Goal: Information Seeking & Learning: Learn about a topic

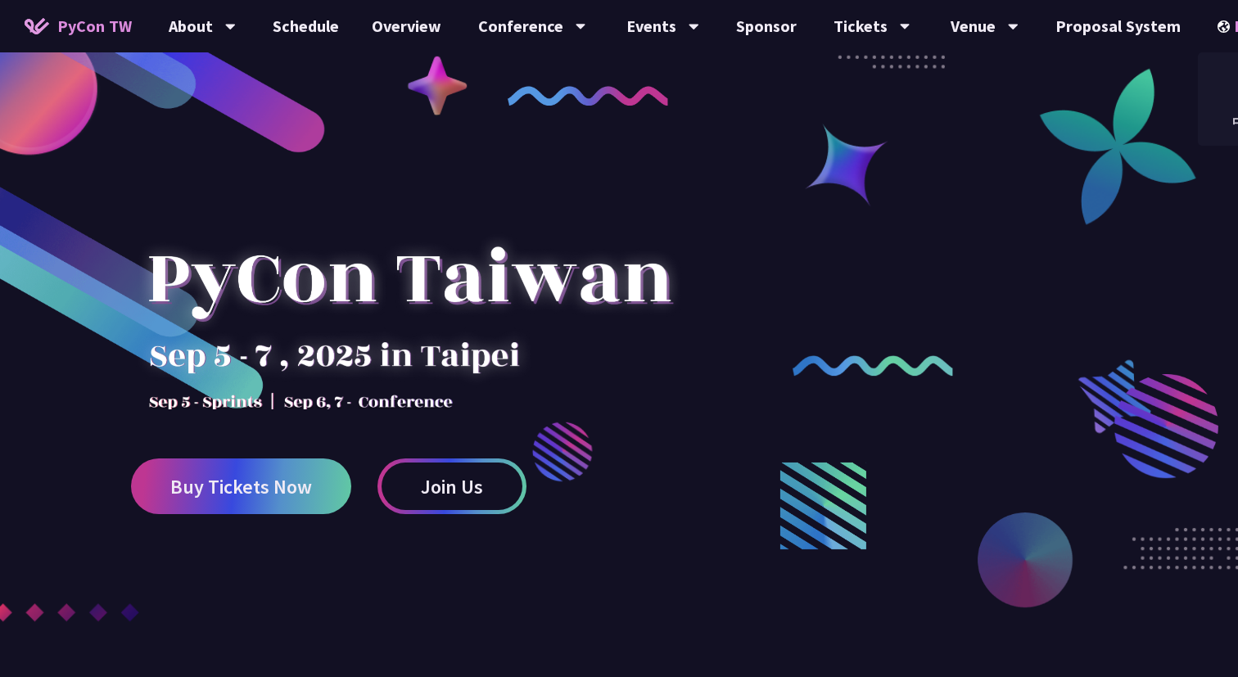
click at [1217, 29] on img at bounding box center [1225, 26] width 16 height 12
click at [1210, 123] on div "中文" at bounding box center [1247, 122] width 98 height 38
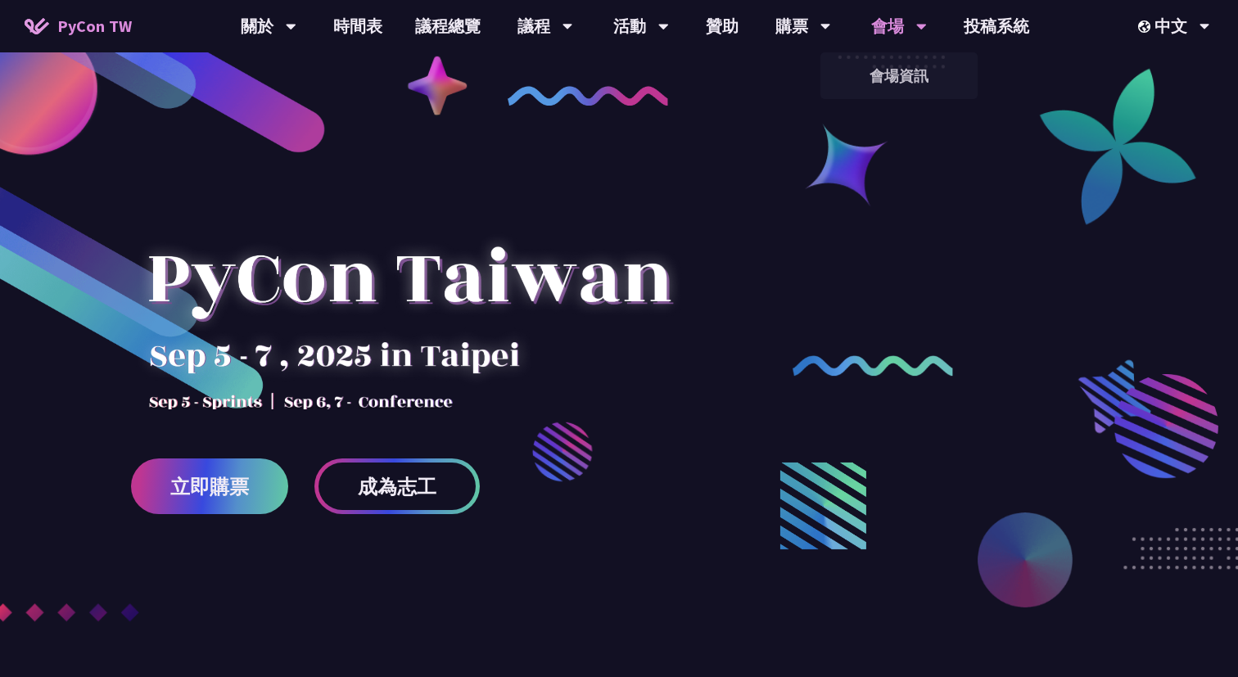
click at [296, 29] on div "會場" at bounding box center [269, 26] width 56 height 52
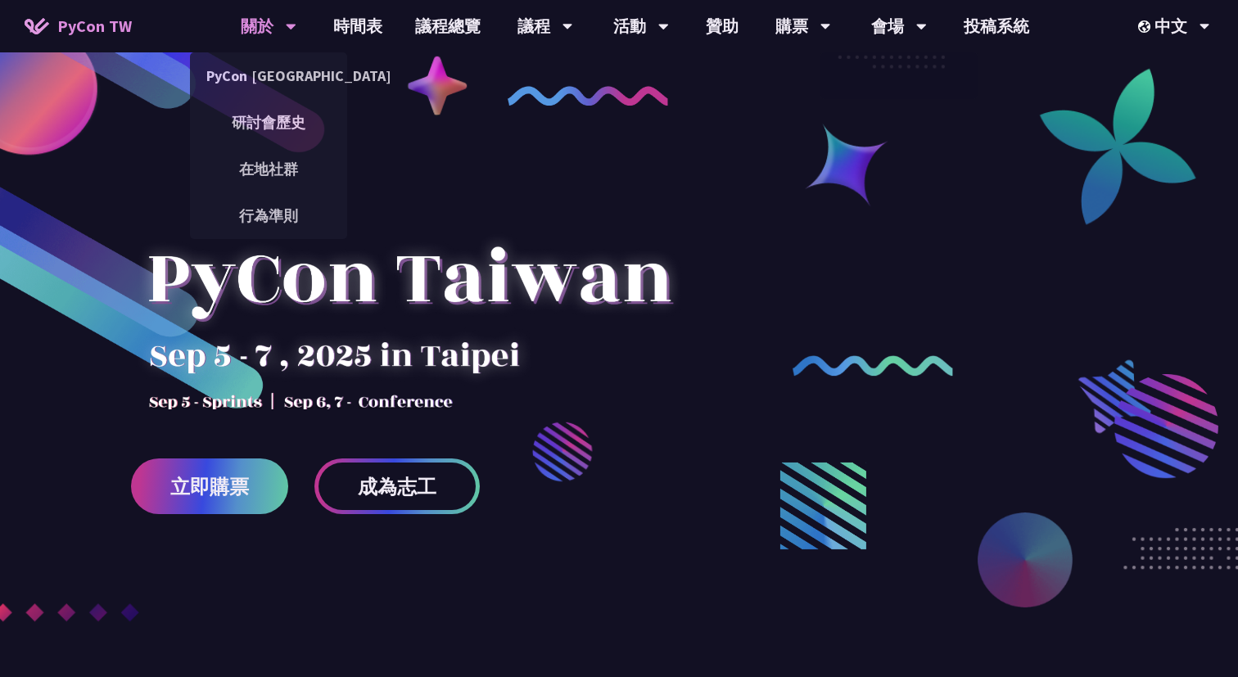
click at [261, 22] on div "關於" at bounding box center [269, 26] width 56 height 52
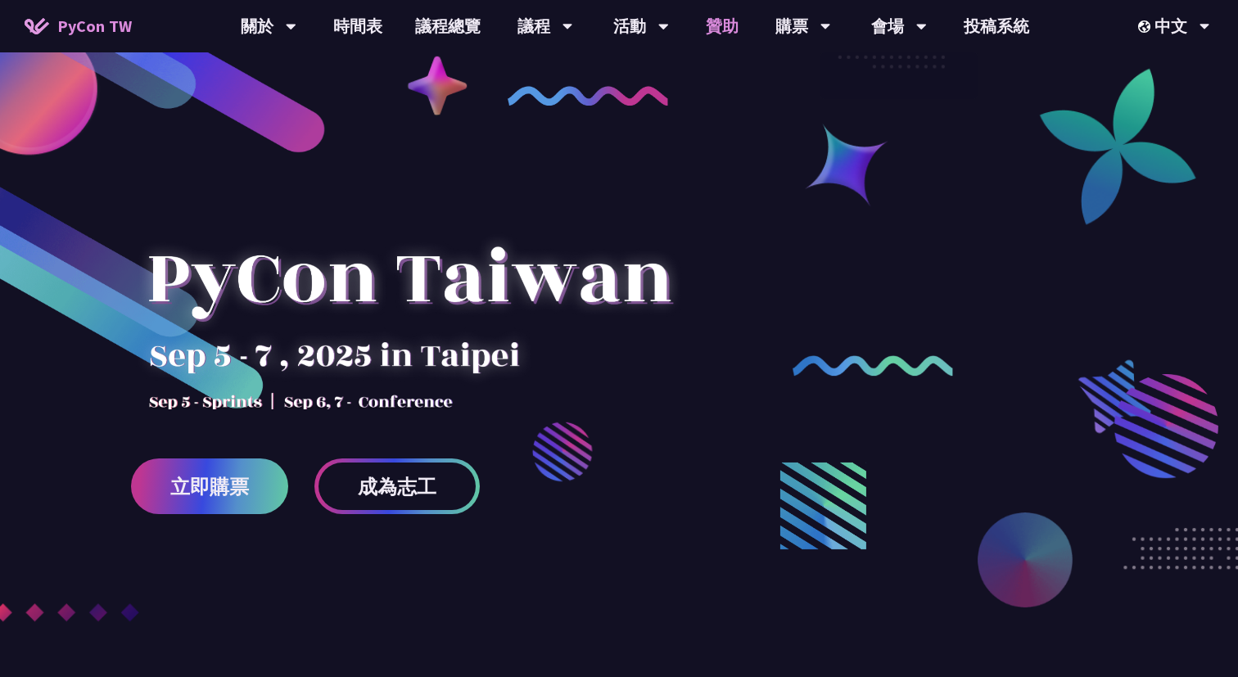
click at [713, 40] on link "贊助" at bounding box center [721, 26] width 65 height 52
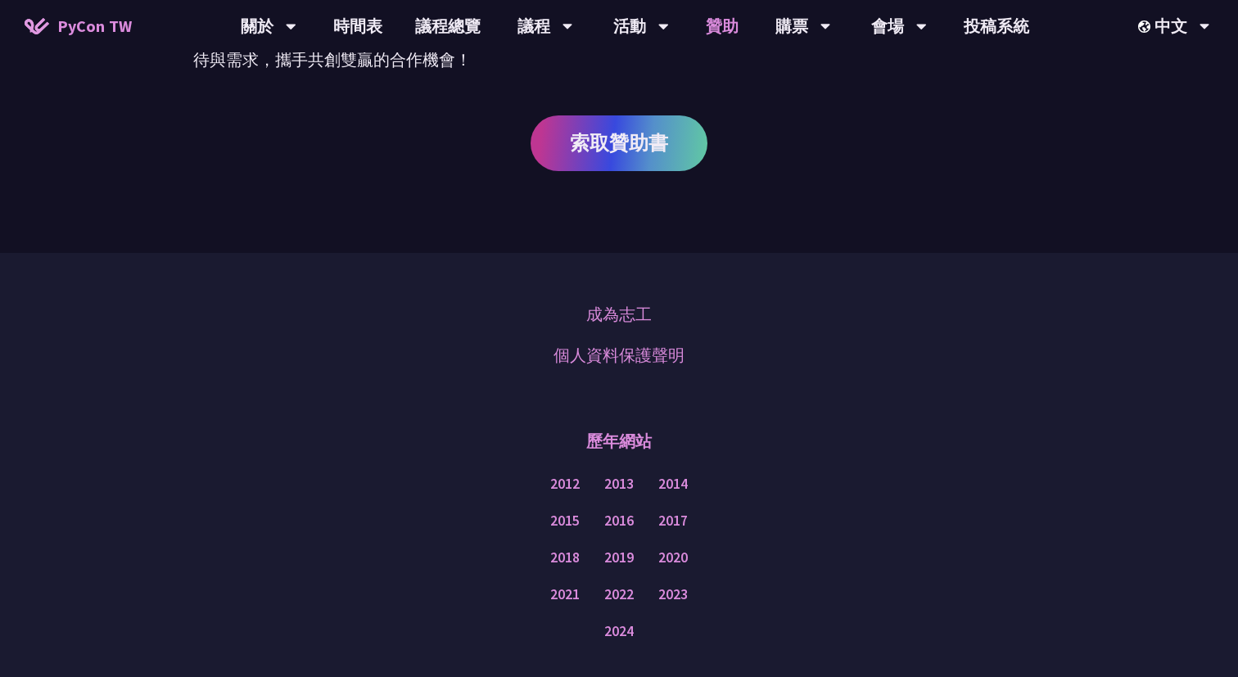
scroll to position [1208, 0]
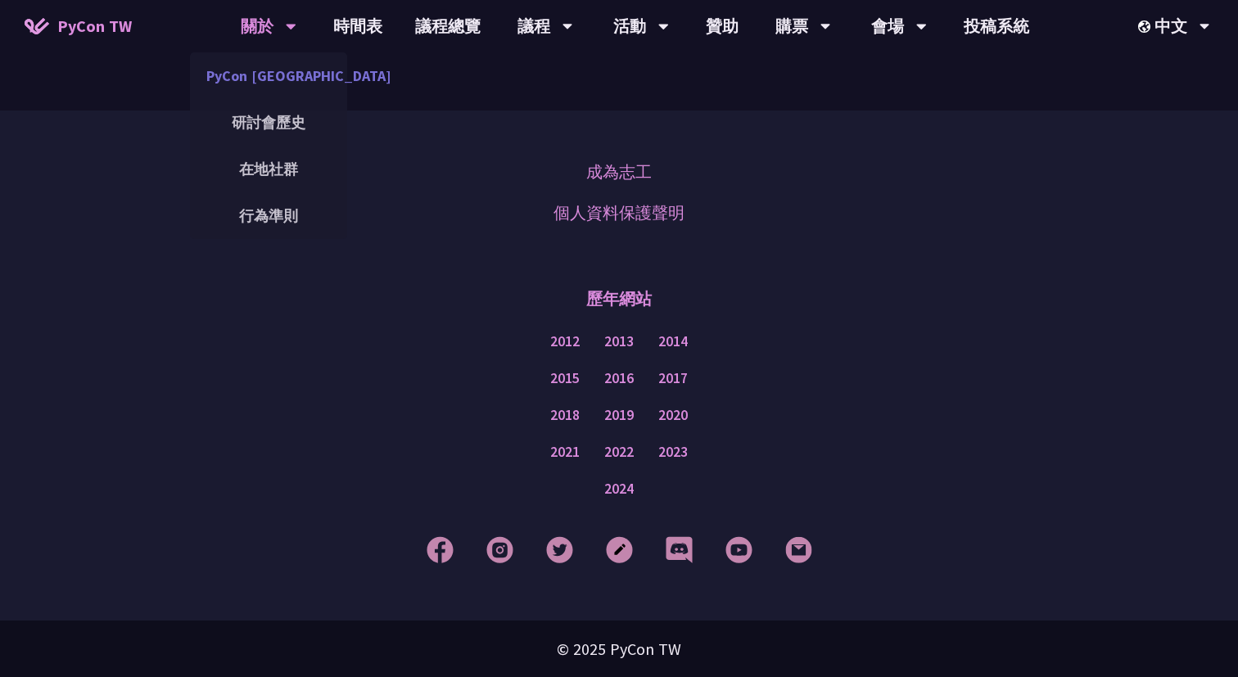
click at [296, 90] on link "PyCon [GEOGRAPHIC_DATA]" at bounding box center [268, 75] width 157 height 38
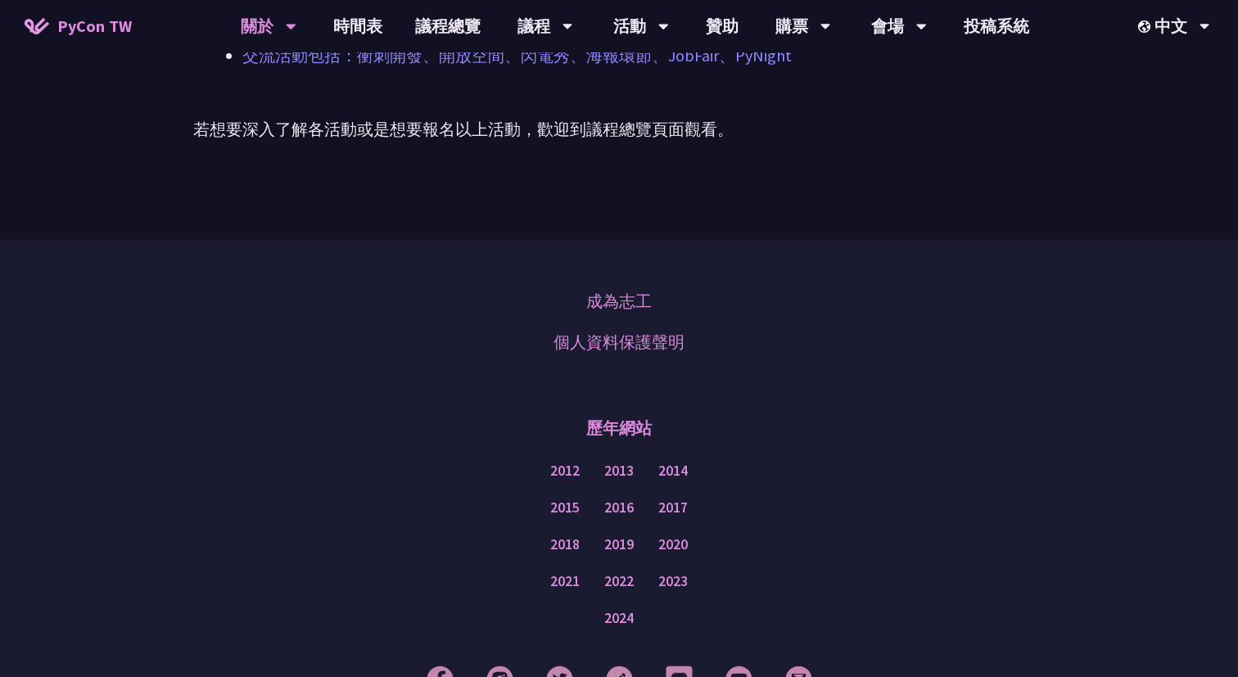
scroll to position [1334, 0]
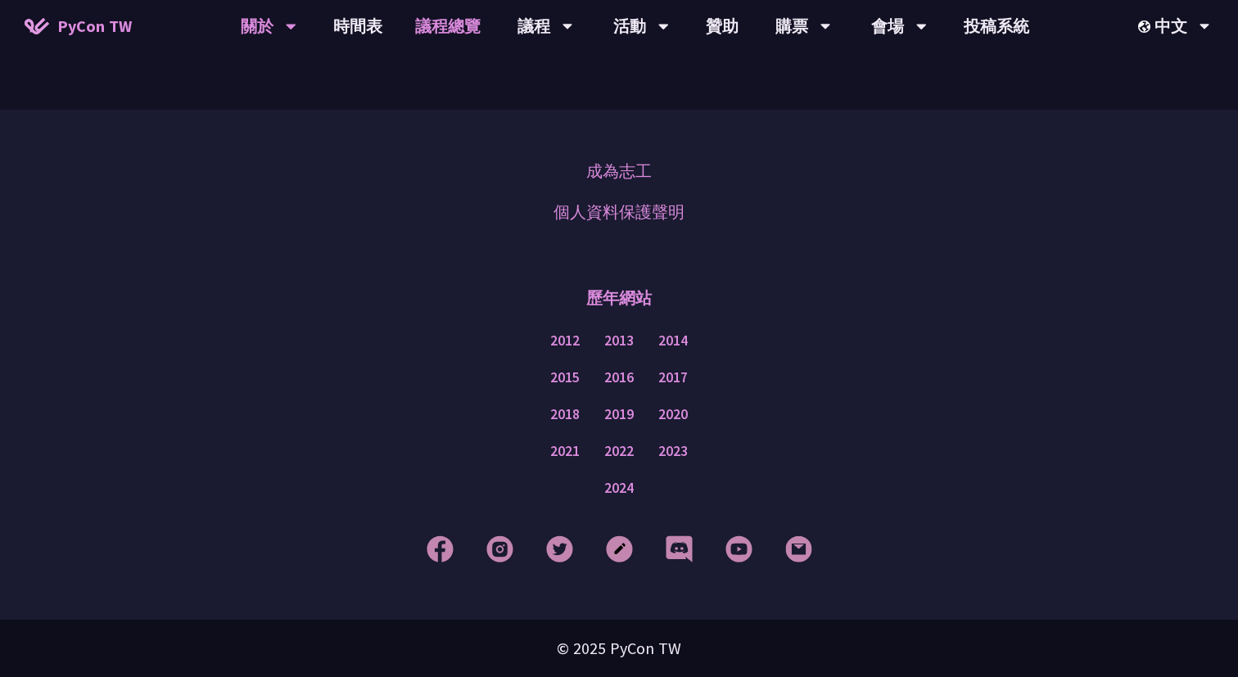
click at [459, 29] on link "議程總覽" at bounding box center [448, 26] width 98 height 52
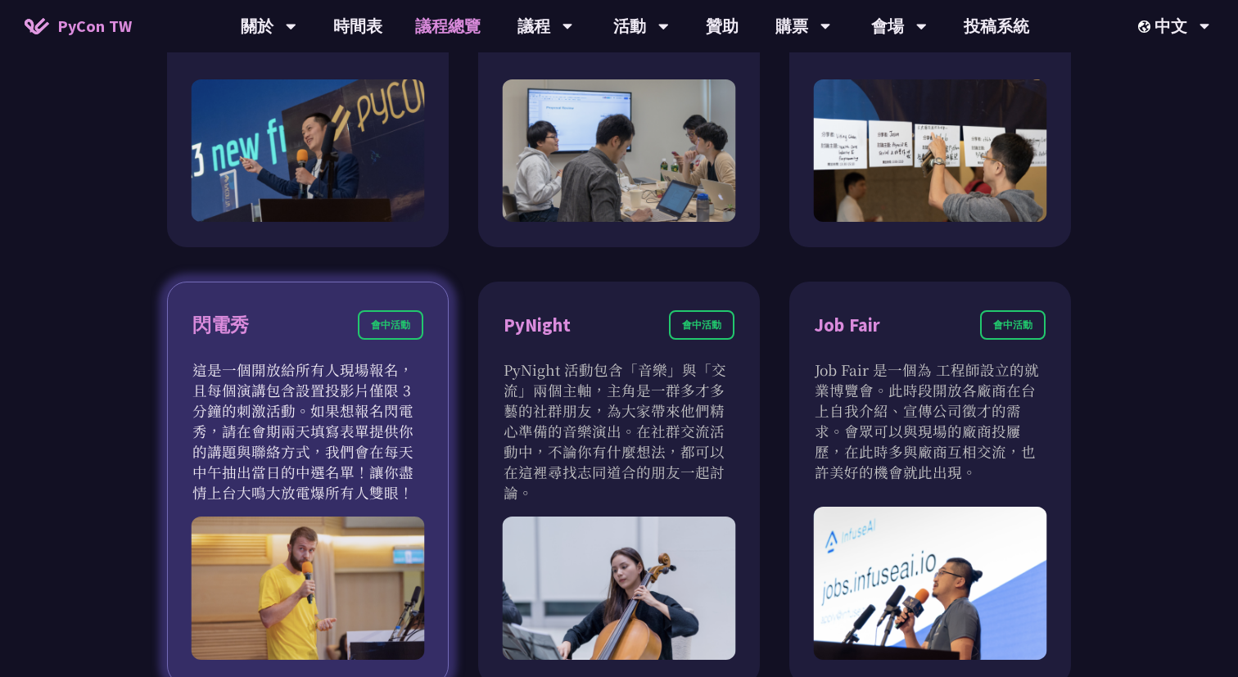
scroll to position [1218, 0]
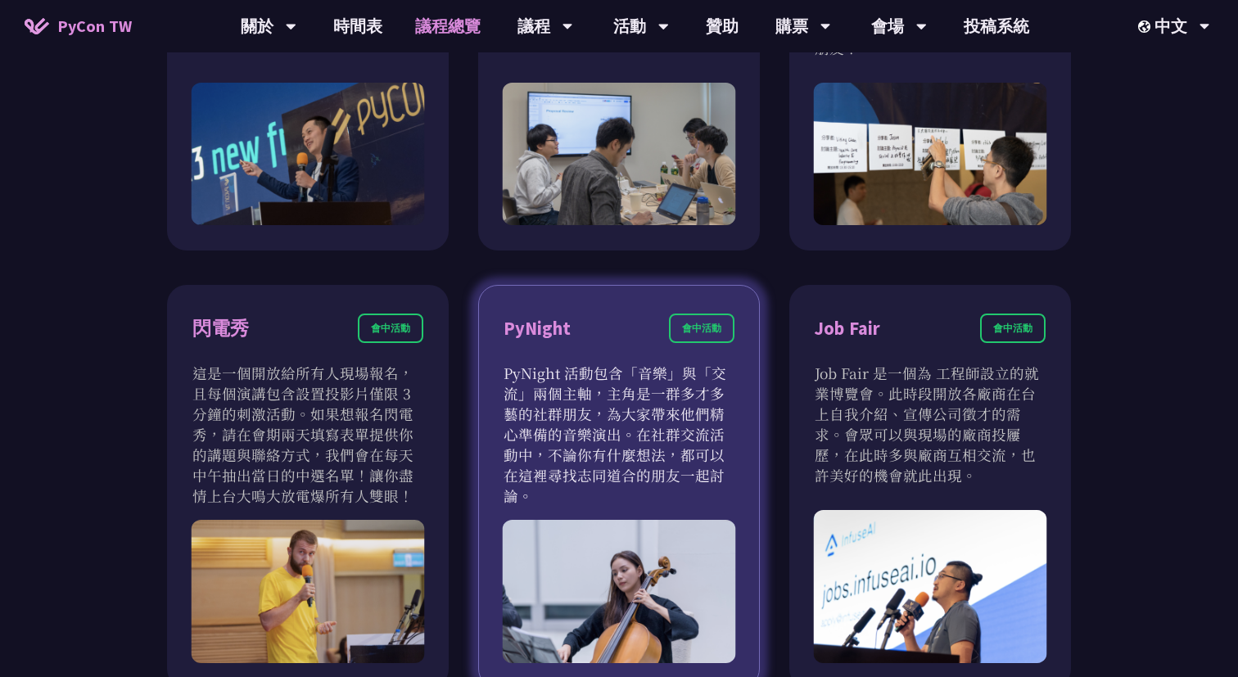
click at [641, 388] on p "PyNight 活動包含「音樂」與「交流」兩個主軸，主角是一群多才多藝的社群朋友，為大家帶來他們精心準備的音樂演出。在社群交流活動中，不論你有什麼想法，都可以…" at bounding box center [618, 434] width 231 height 143
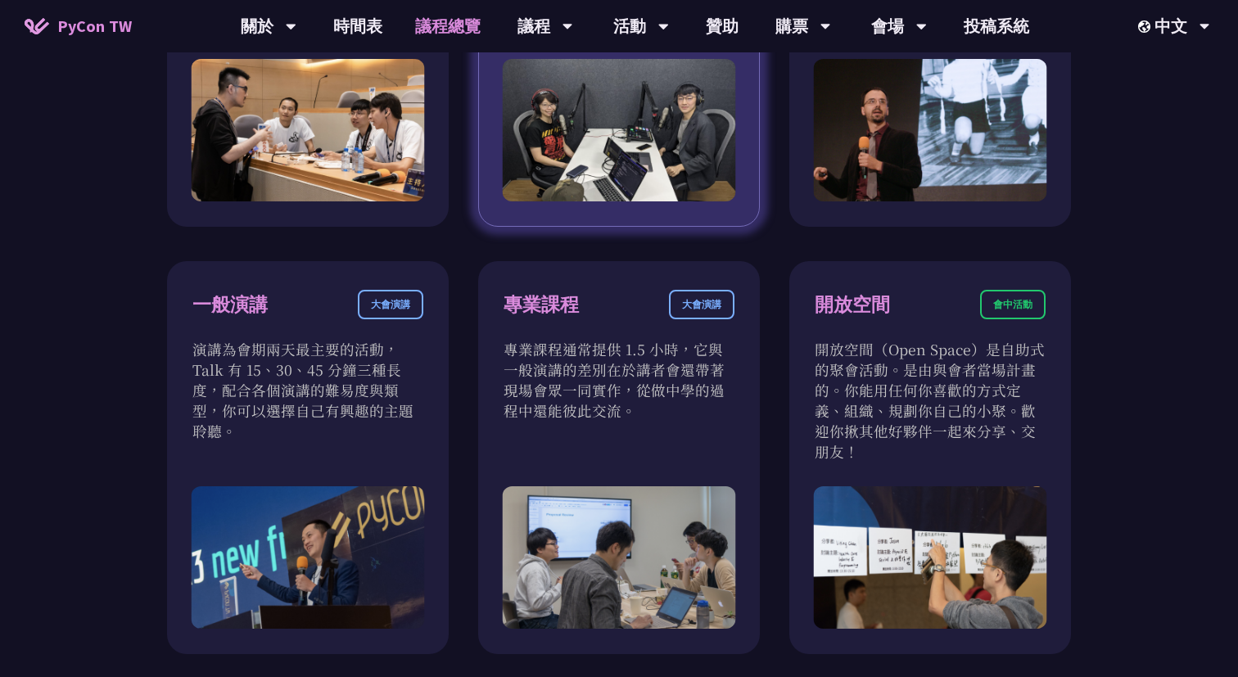
scroll to position [785, 0]
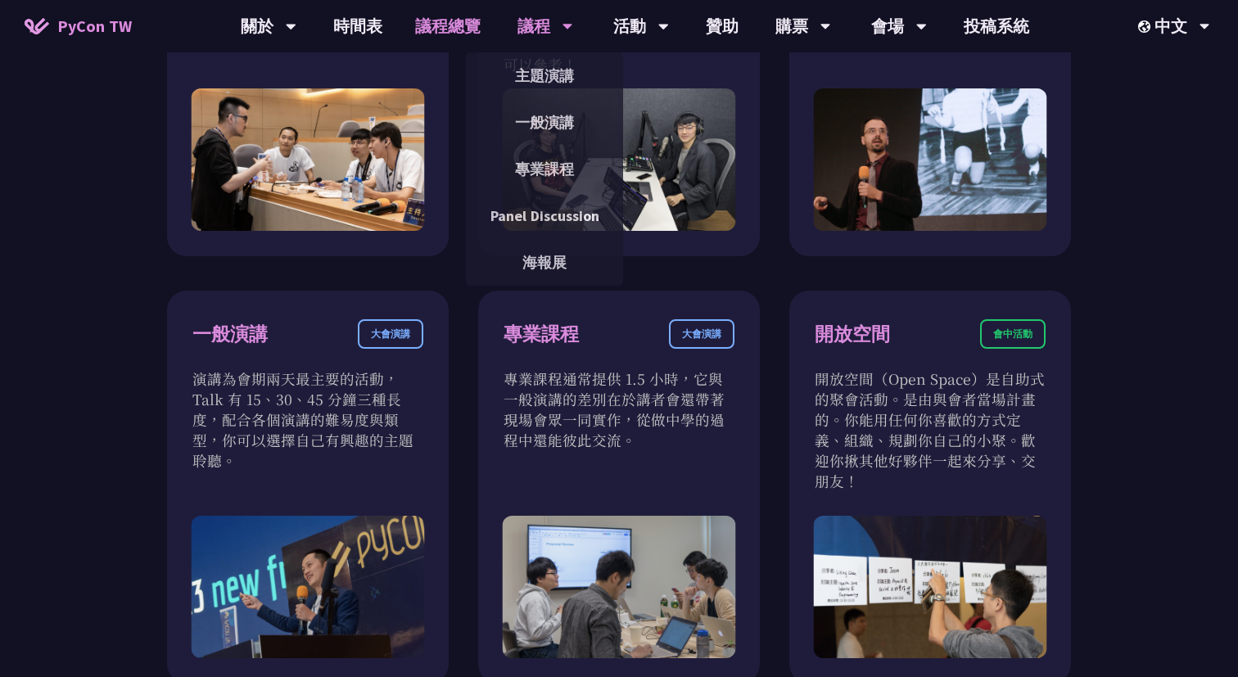
click at [296, 28] on div "議程" at bounding box center [269, 26] width 56 height 52
click at [552, 64] on link "主題演講" at bounding box center [544, 75] width 157 height 38
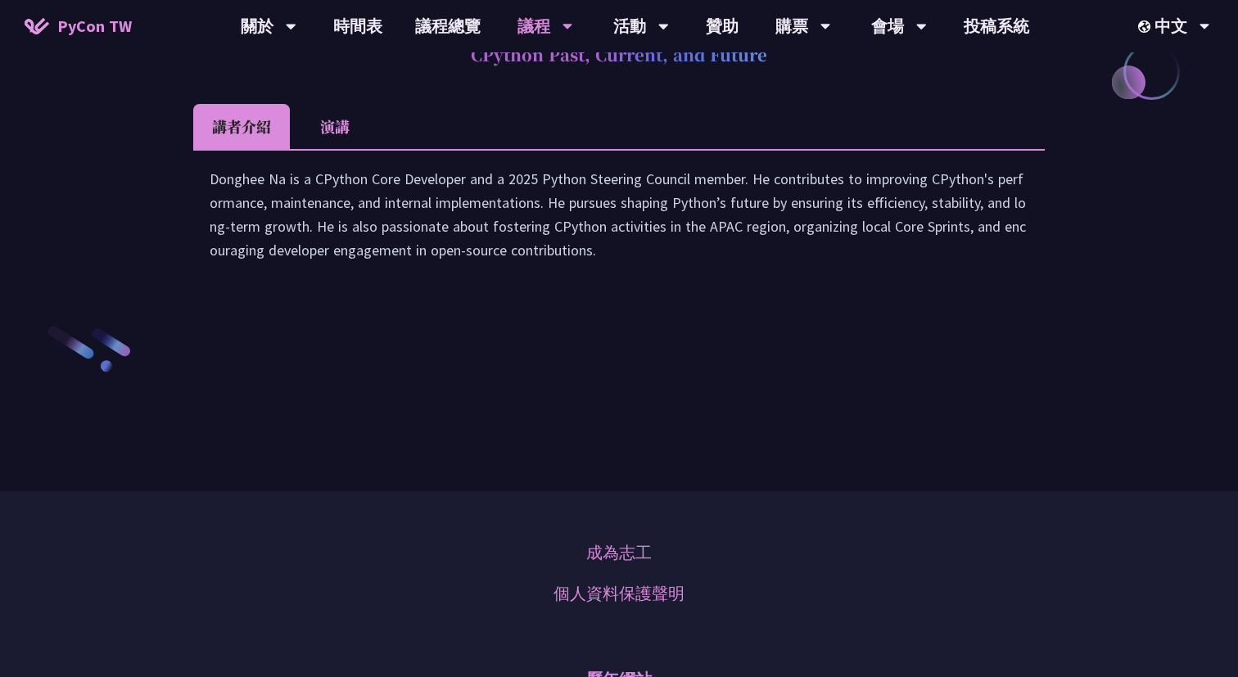
scroll to position [2803, 0]
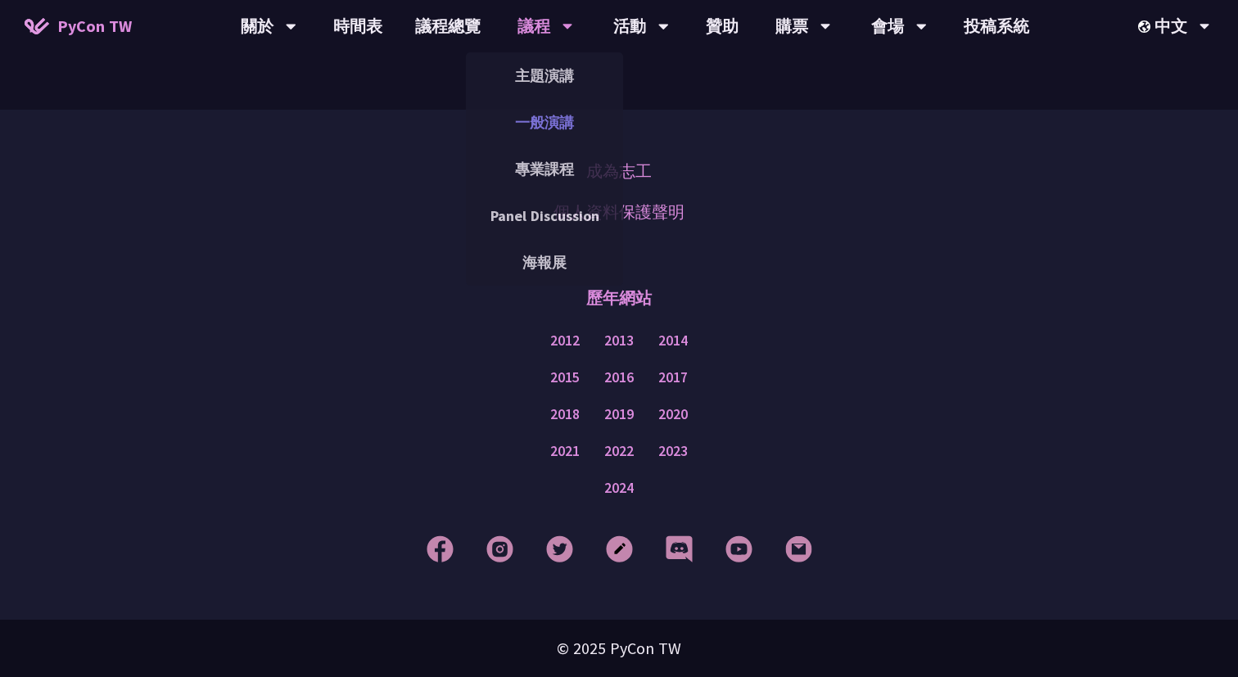
click at [528, 116] on link "一般演講" at bounding box center [544, 122] width 157 height 38
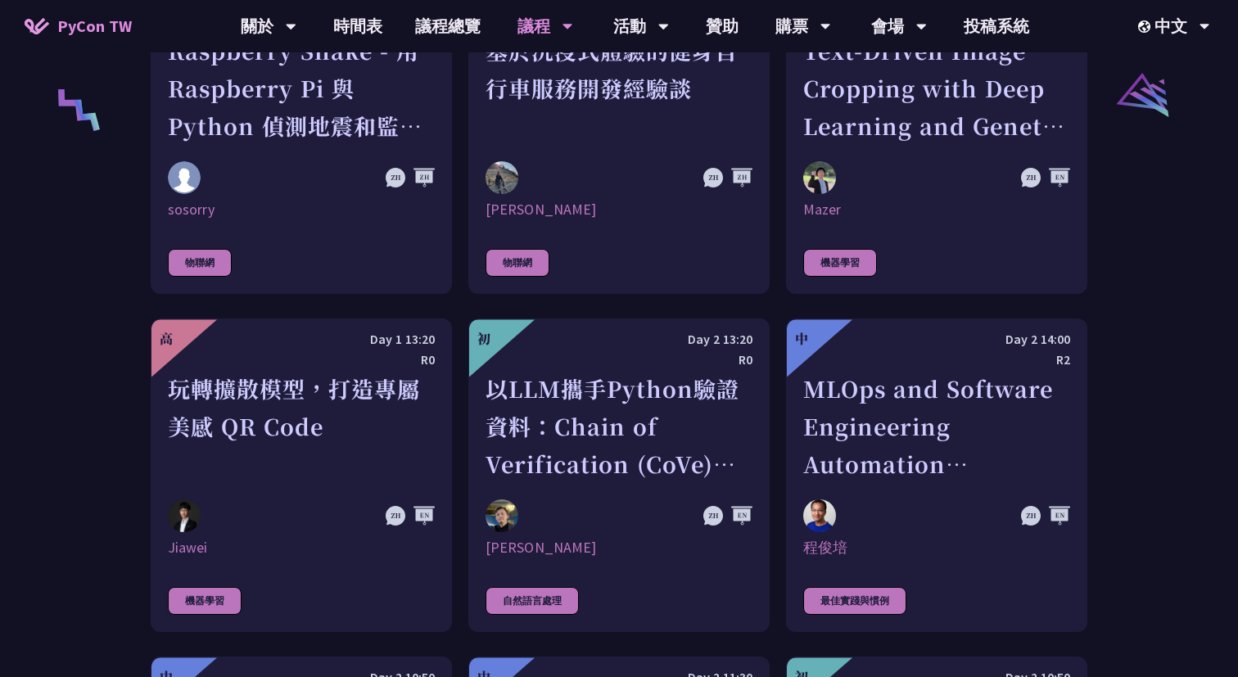
scroll to position [3773, 0]
